Goal: Information Seeking & Learning: Learn about a topic

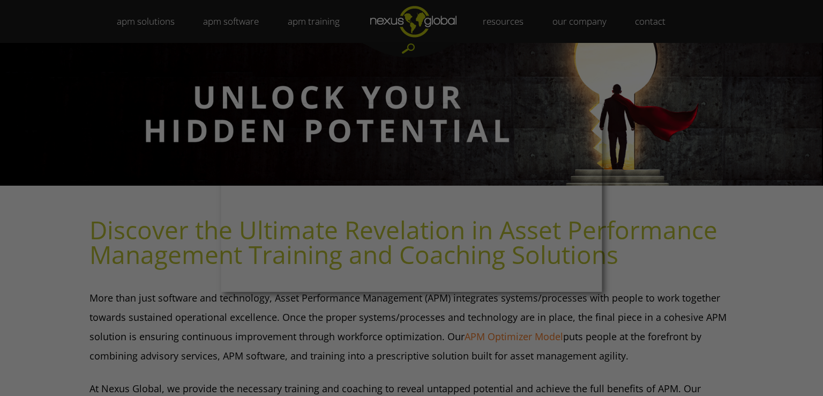
click at [708, 192] on div at bounding box center [416, 199] width 832 height 399
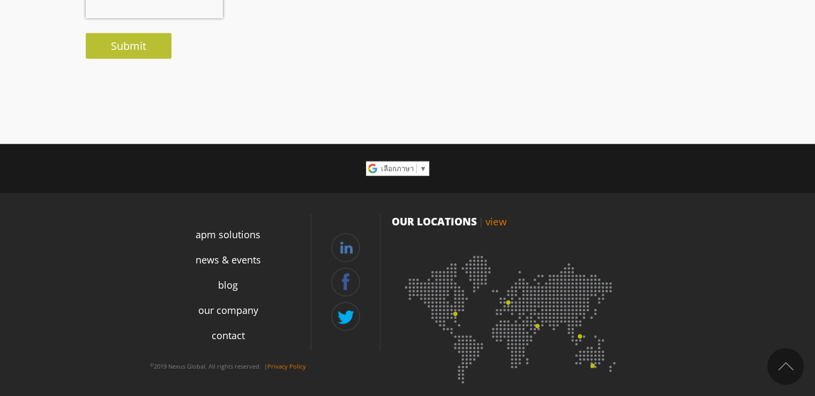
scroll to position [2038, 0]
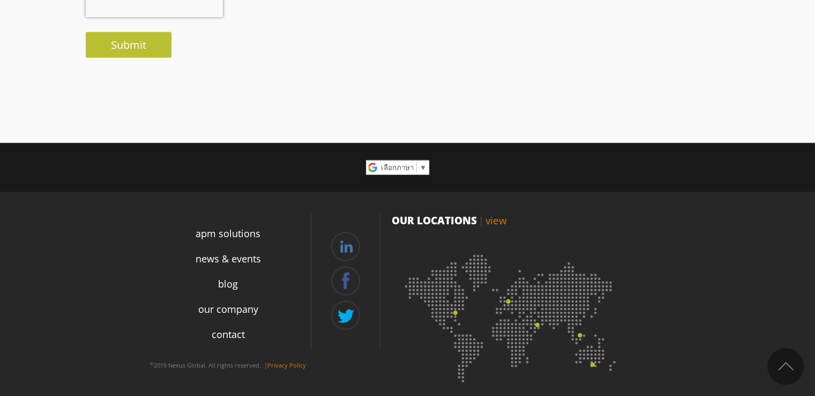
click at [490, 219] on link "view" at bounding box center [495, 220] width 21 height 14
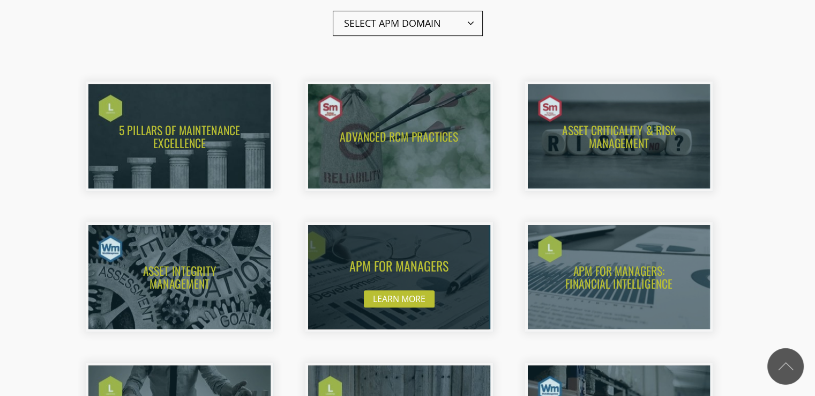
scroll to position [590, 0]
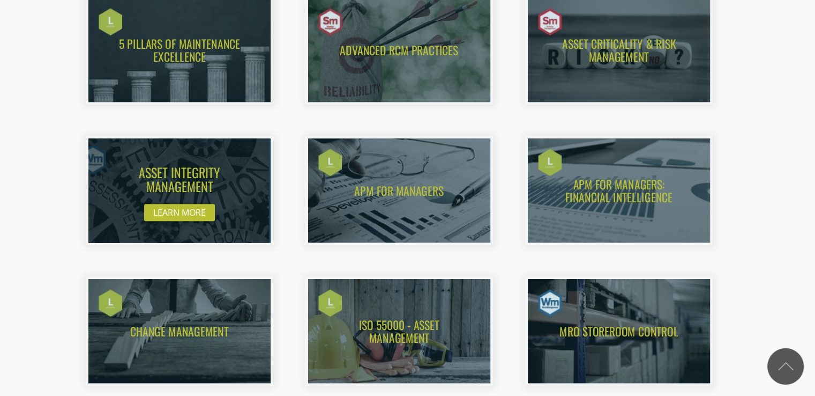
click at [194, 202] on img at bounding box center [169, 190] width 201 height 114
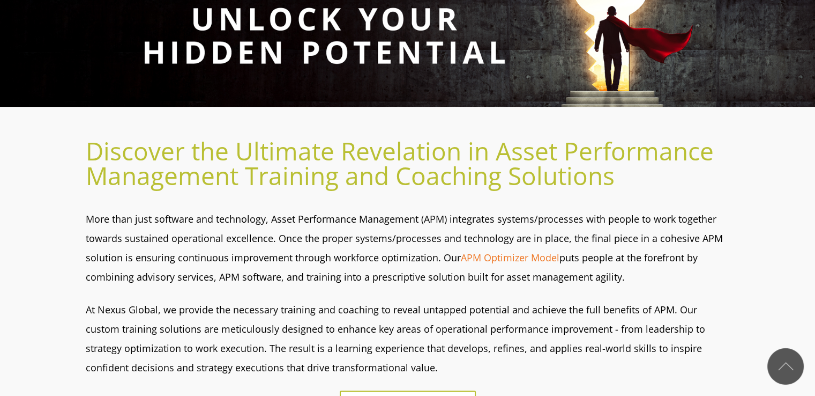
scroll to position [0, 0]
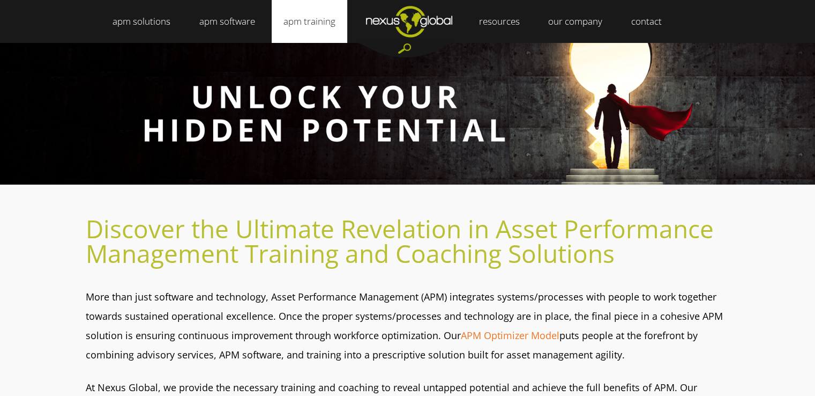
click at [308, 20] on link "apm training" at bounding box center [310, 21] width 76 height 43
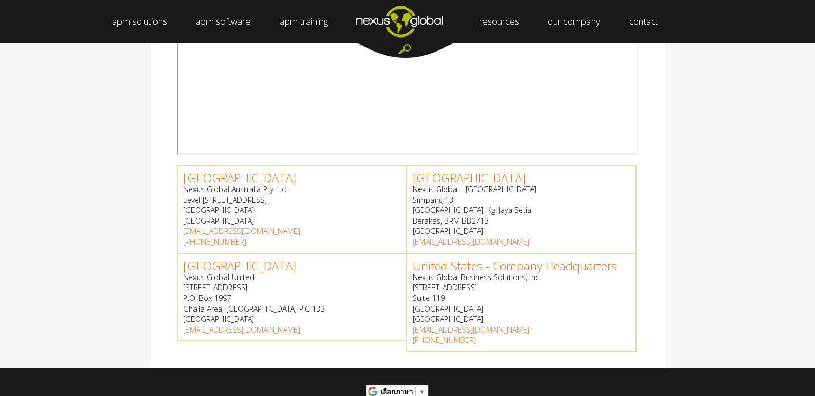
scroll to position [375, 0]
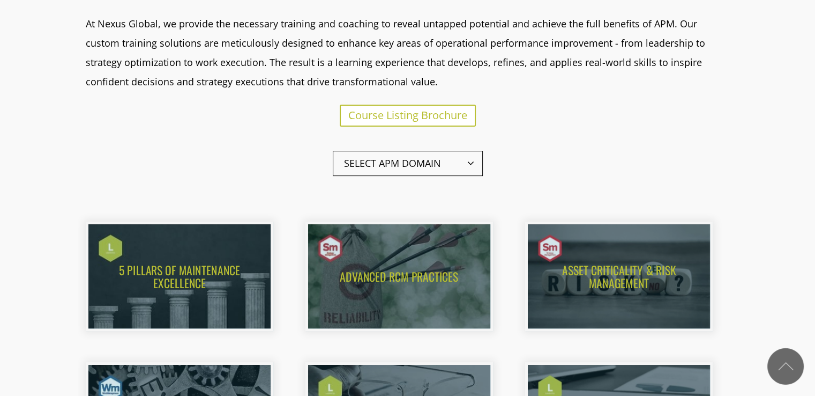
scroll to position [375, 0]
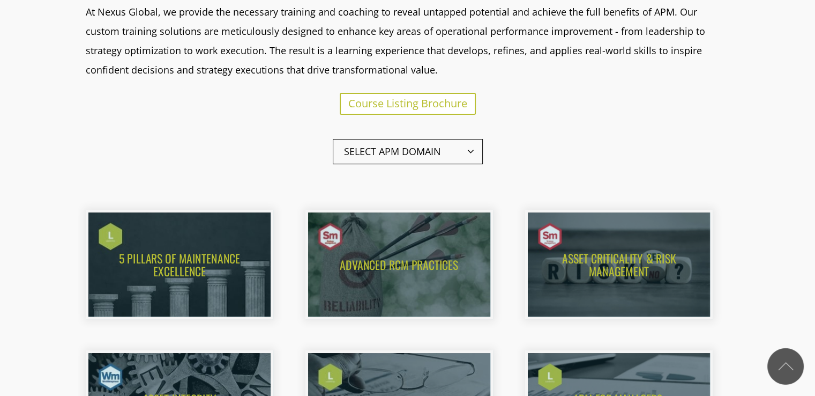
click at [467, 150] on span "Select APM Domain" at bounding box center [408, 152] width 150 height 26
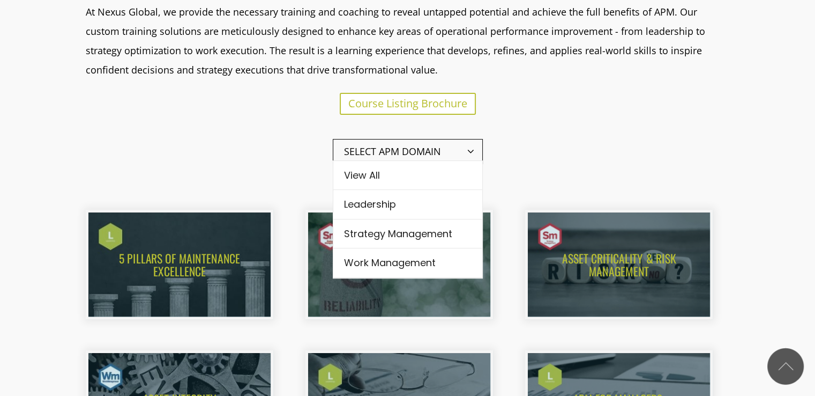
click at [467, 150] on span "Select APM Domain" at bounding box center [408, 152] width 150 height 26
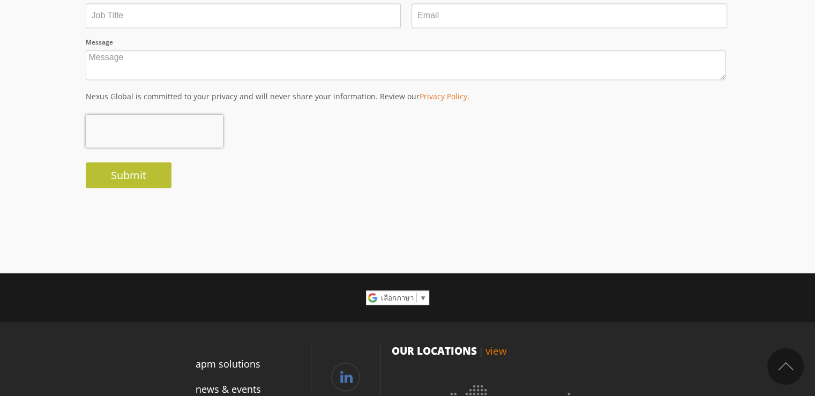
scroll to position [2038, 0]
